Goal: Find specific page/section: Find specific page/section

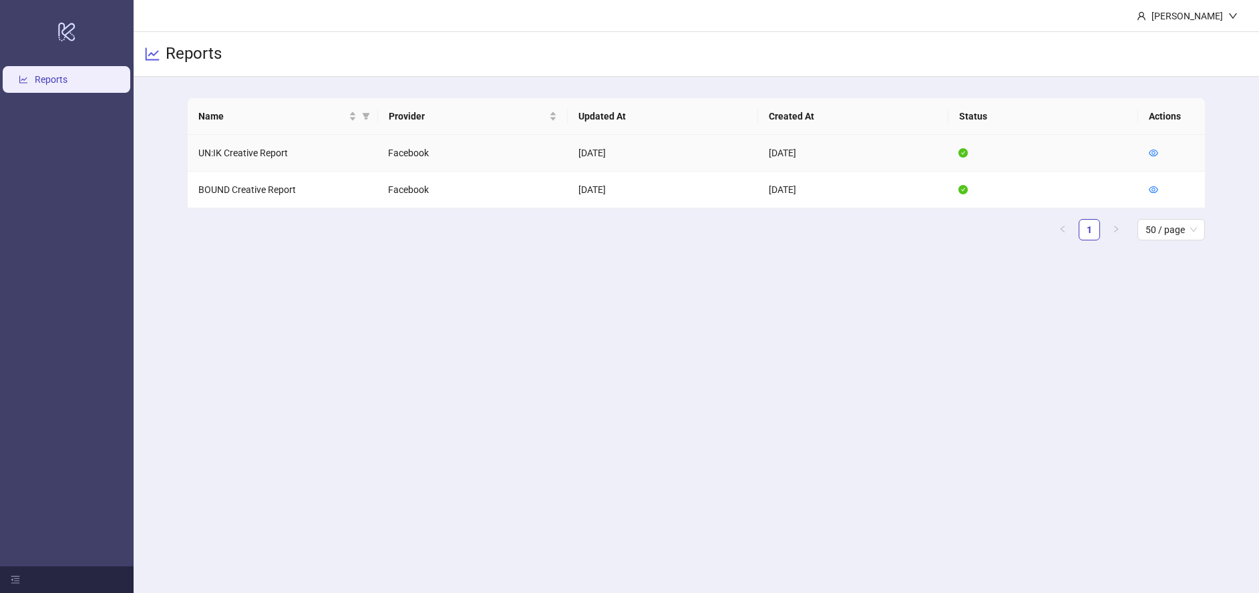
click at [250, 156] on td "UN:IK Creative Report" at bounding box center [283, 153] width 190 height 37
click at [1040, 155] on icon "eye" at bounding box center [1152, 152] width 9 height 9
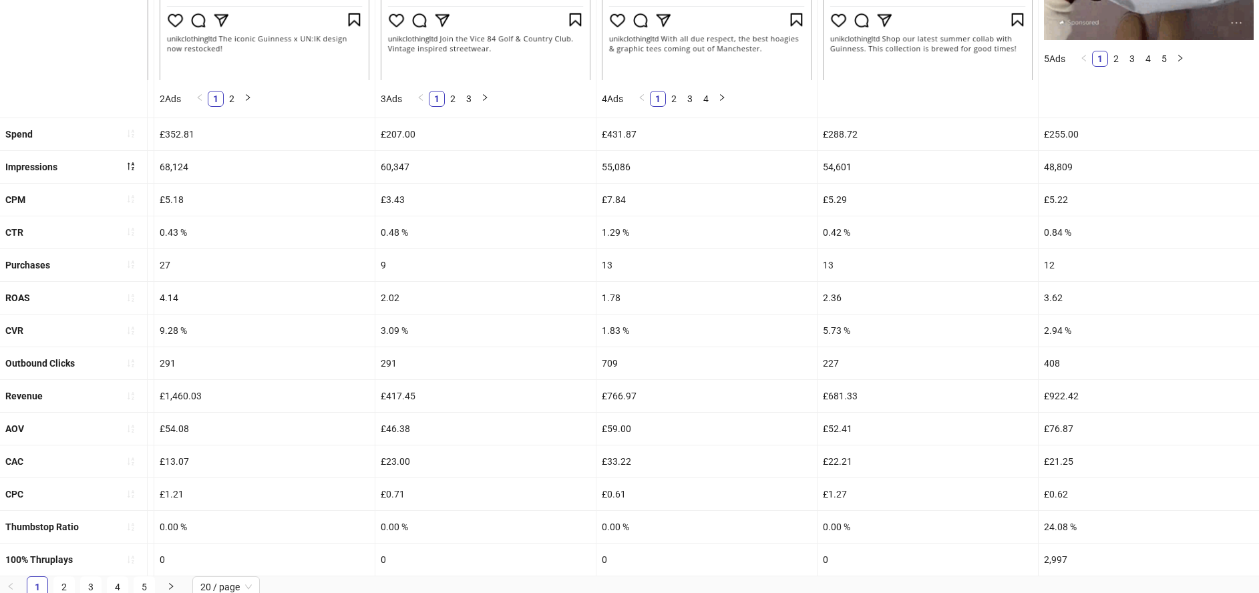
scroll to position [504, 0]
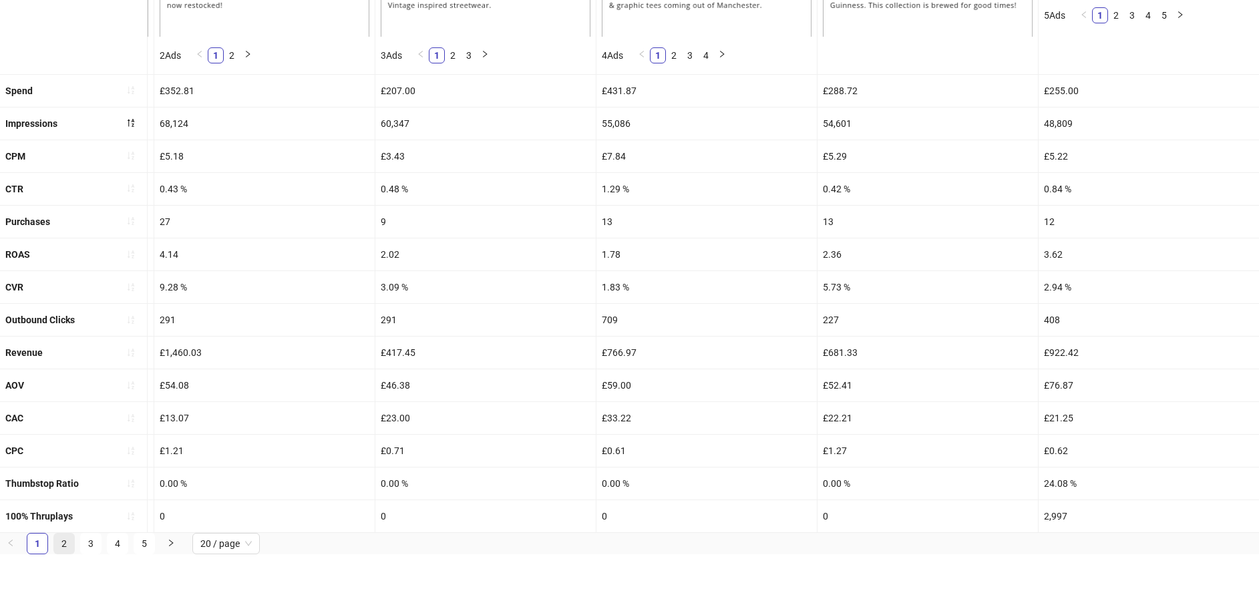
click at [61, 572] on link "2" at bounding box center [64, 582] width 20 height 20
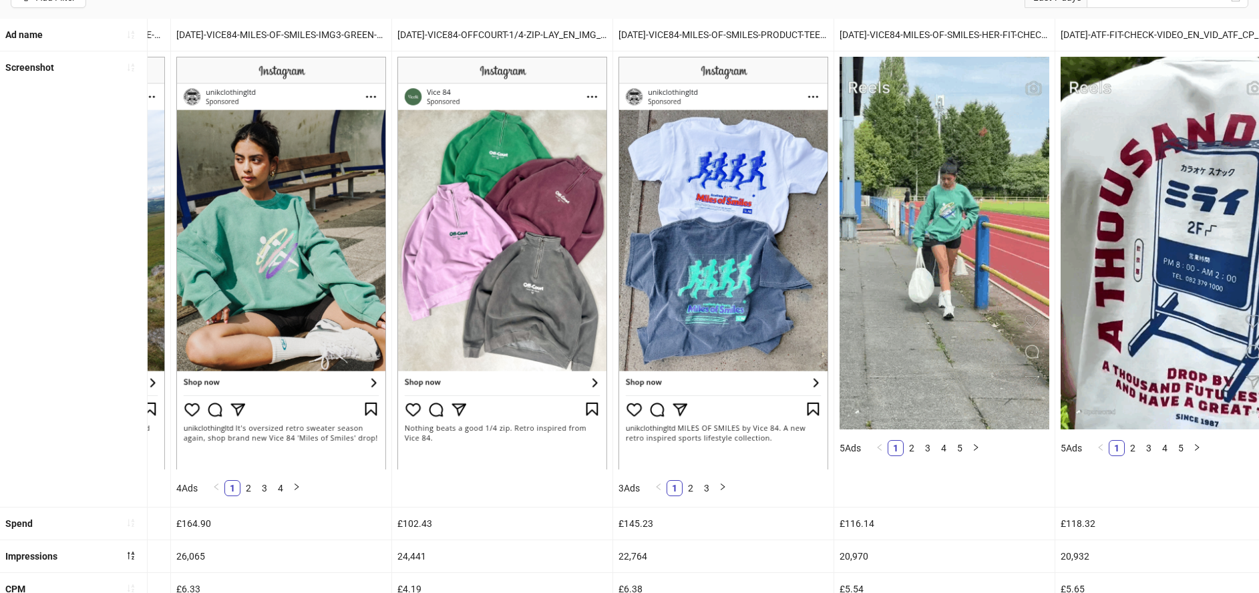
scroll to position [0, 2287]
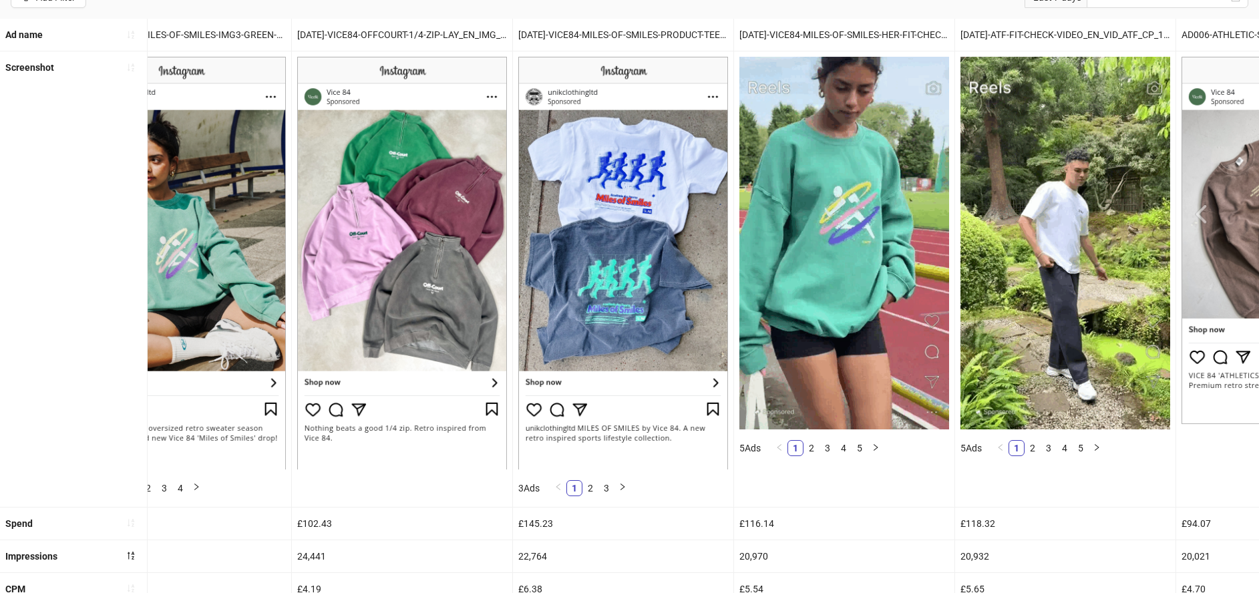
click at [375, 372] on img at bounding box center [402, 263] width 210 height 412
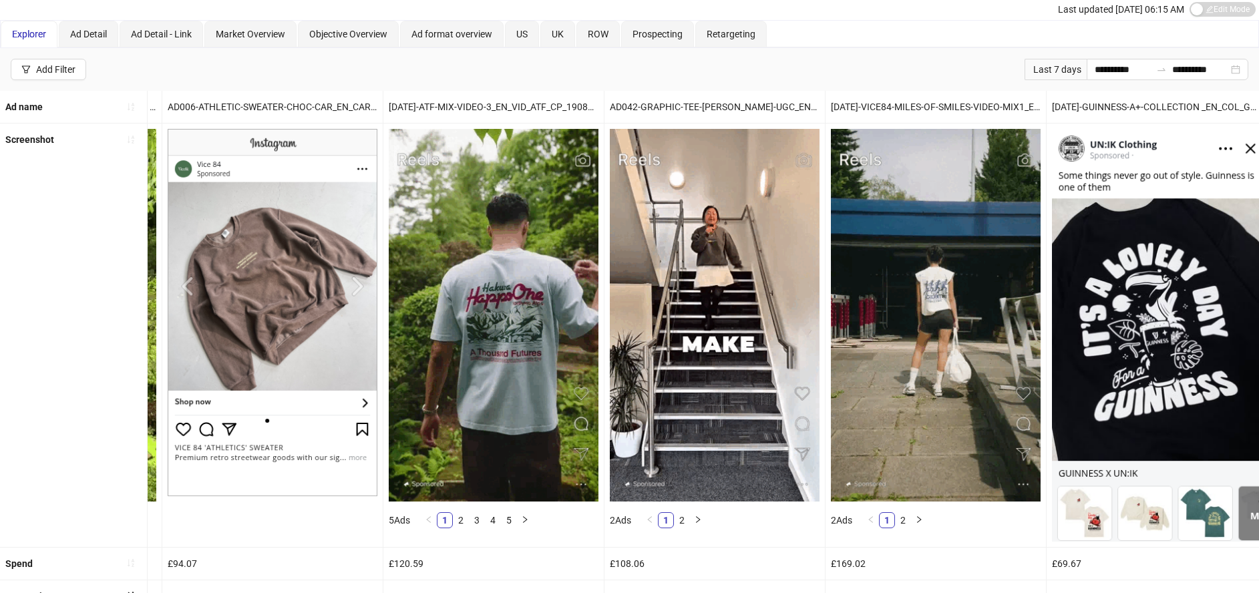
scroll to position [41, 0]
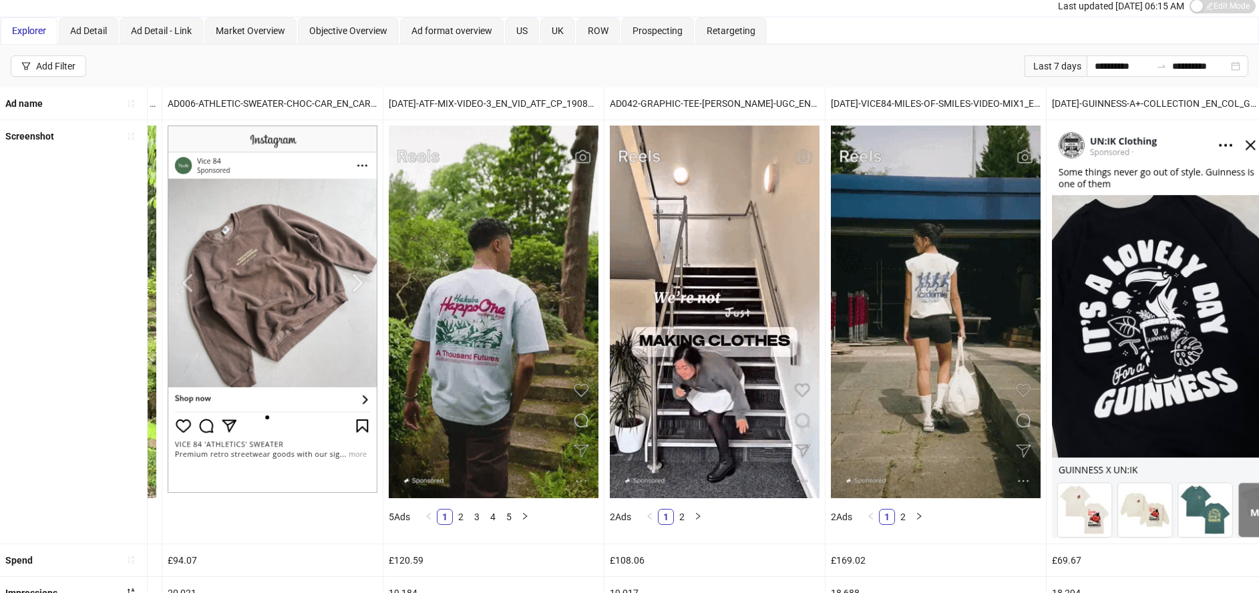
click at [357, 281] on img at bounding box center [273, 309] width 210 height 367
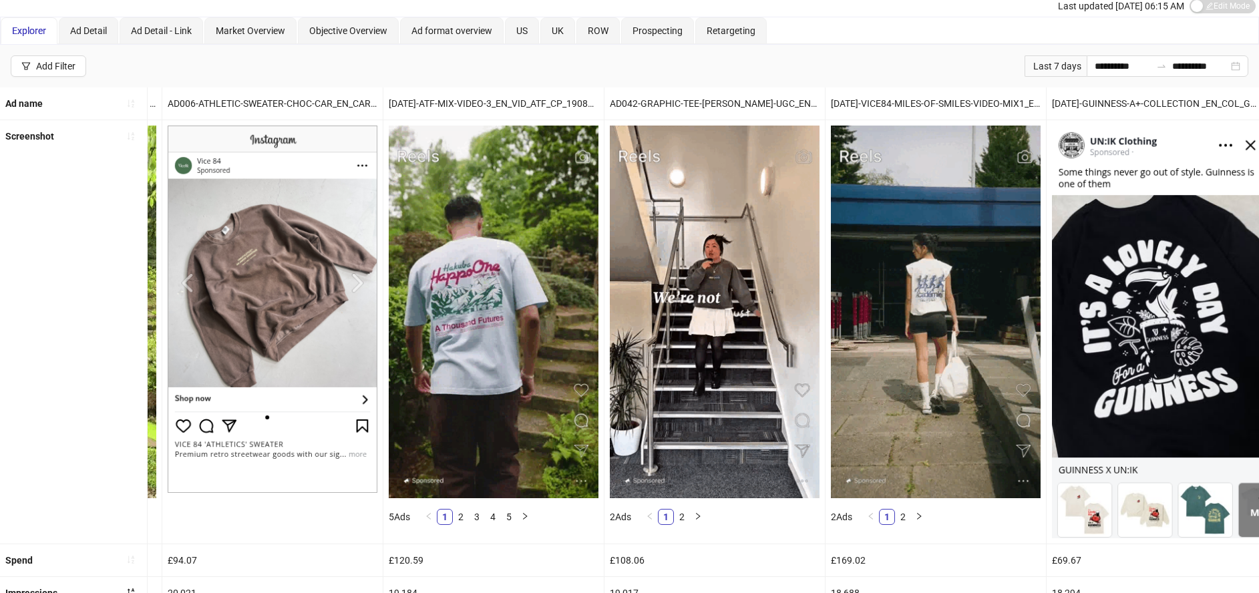
click at [360, 289] on img at bounding box center [273, 309] width 210 height 367
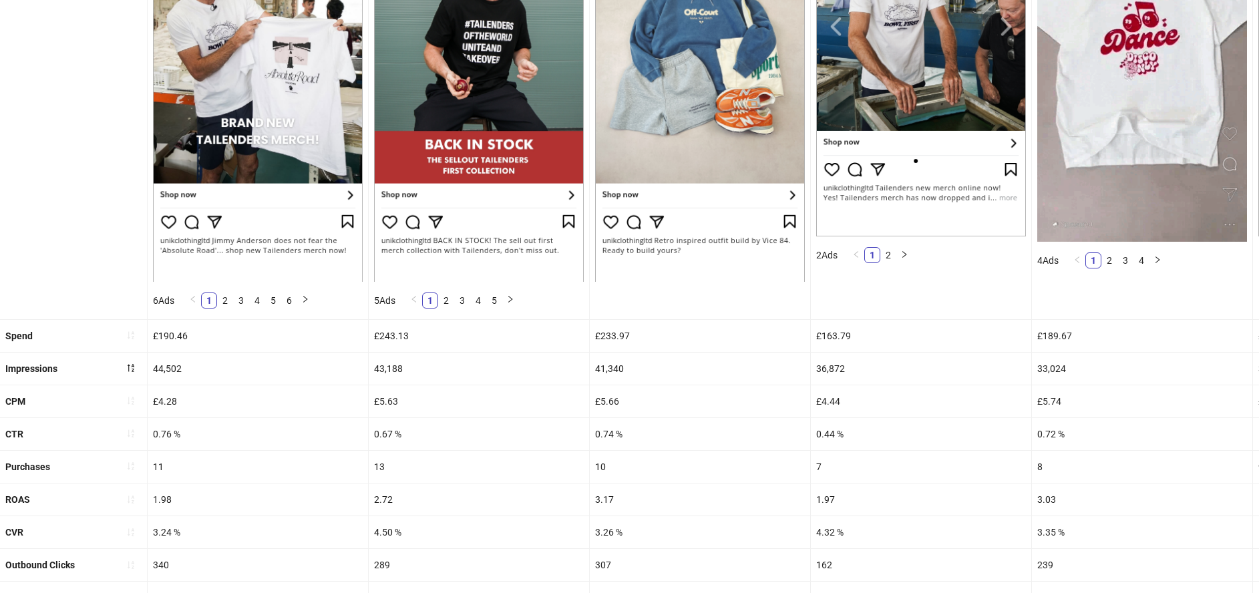
scroll to position [504, 0]
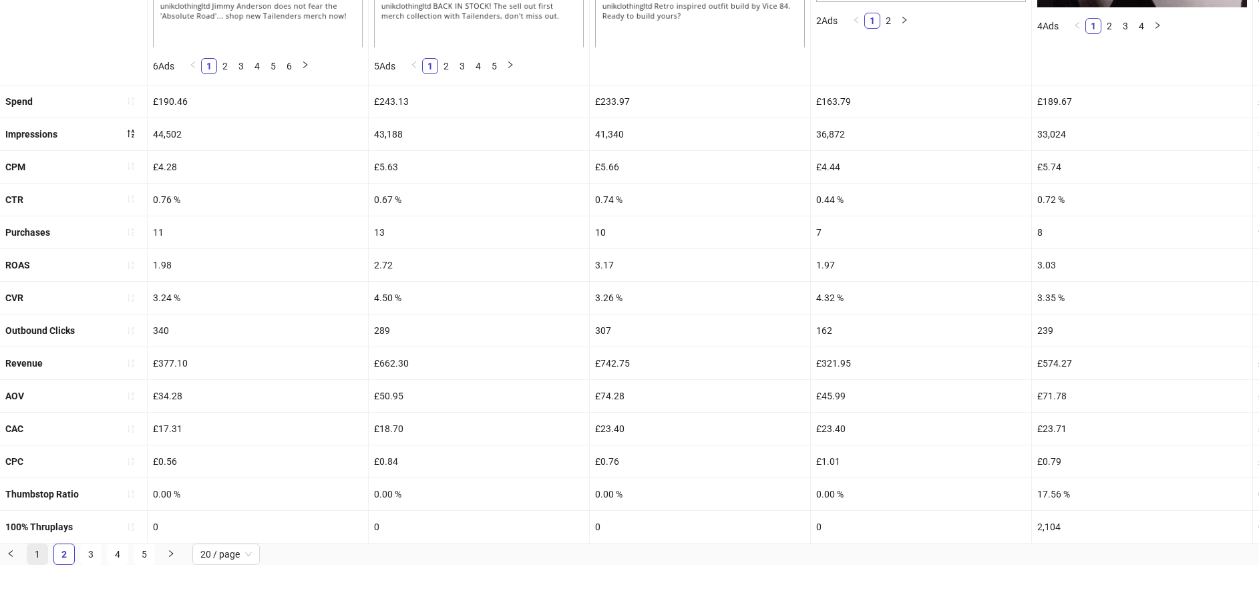
click at [45, 572] on link "1" at bounding box center [37, 582] width 20 height 20
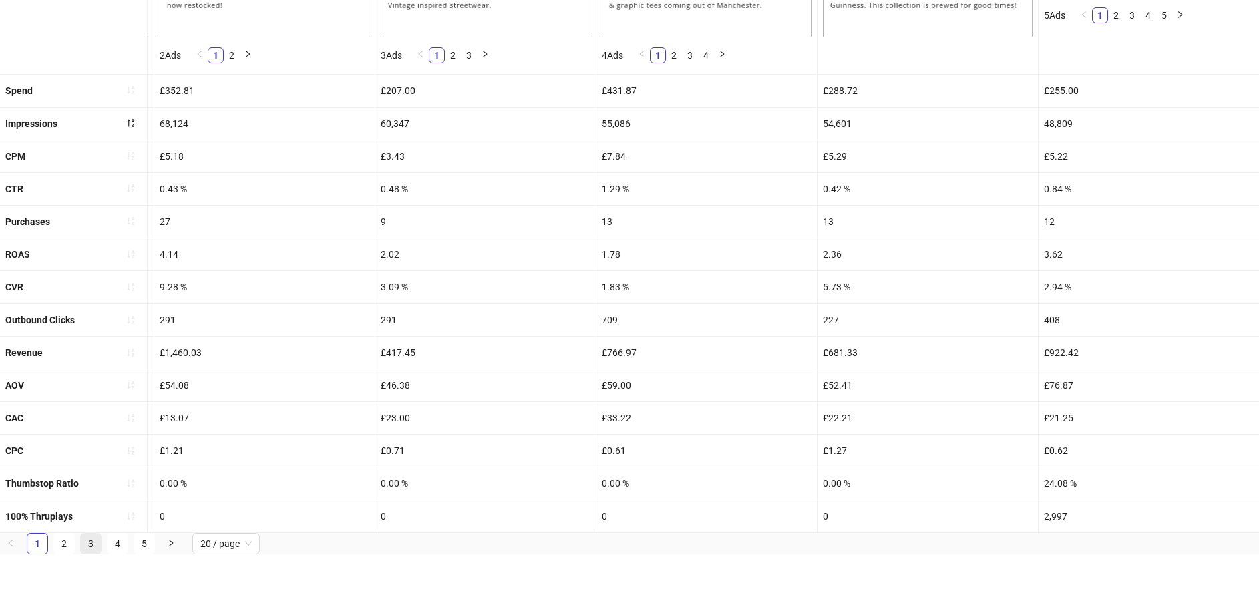
click at [95, 572] on link "3" at bounding box center [91, 582] width 20 height 20
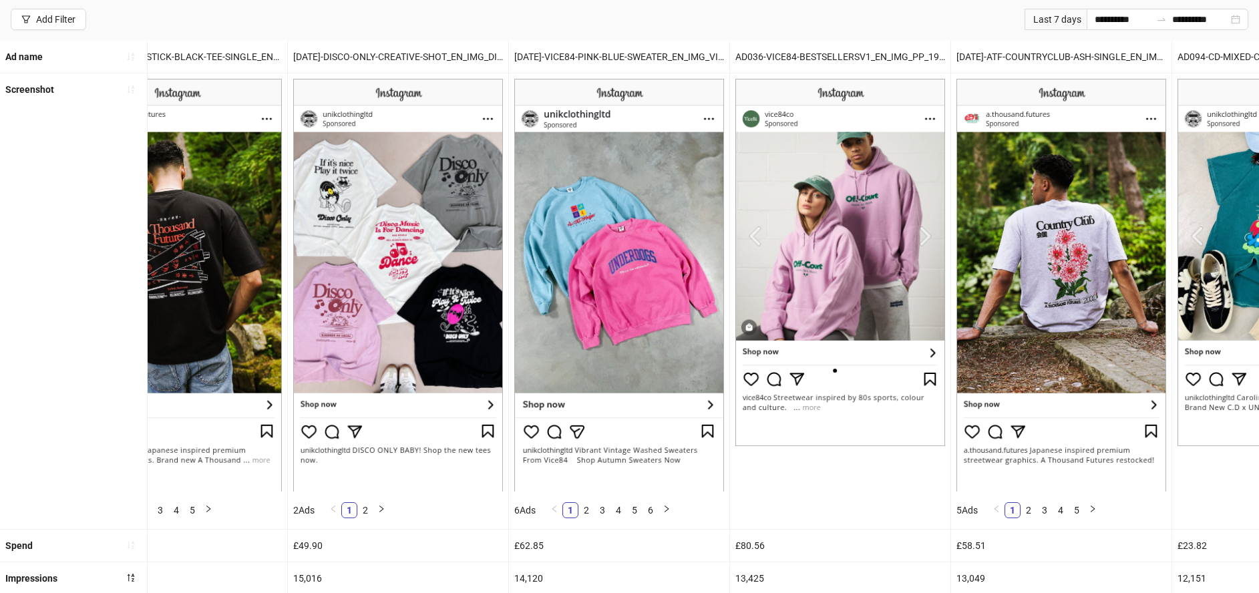
scroll to position [0, 739]
